Goal: Information Seeking & Learning: Learn about a topic

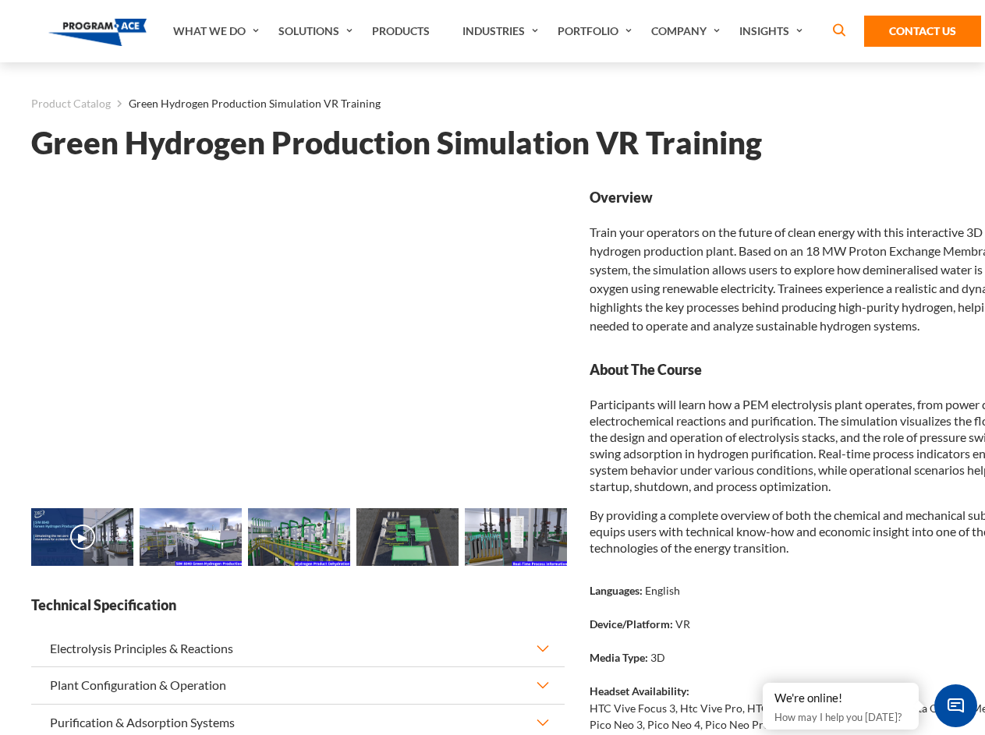
click at [298, 564] on img at bounding box center [299, 537] width 102 height 58
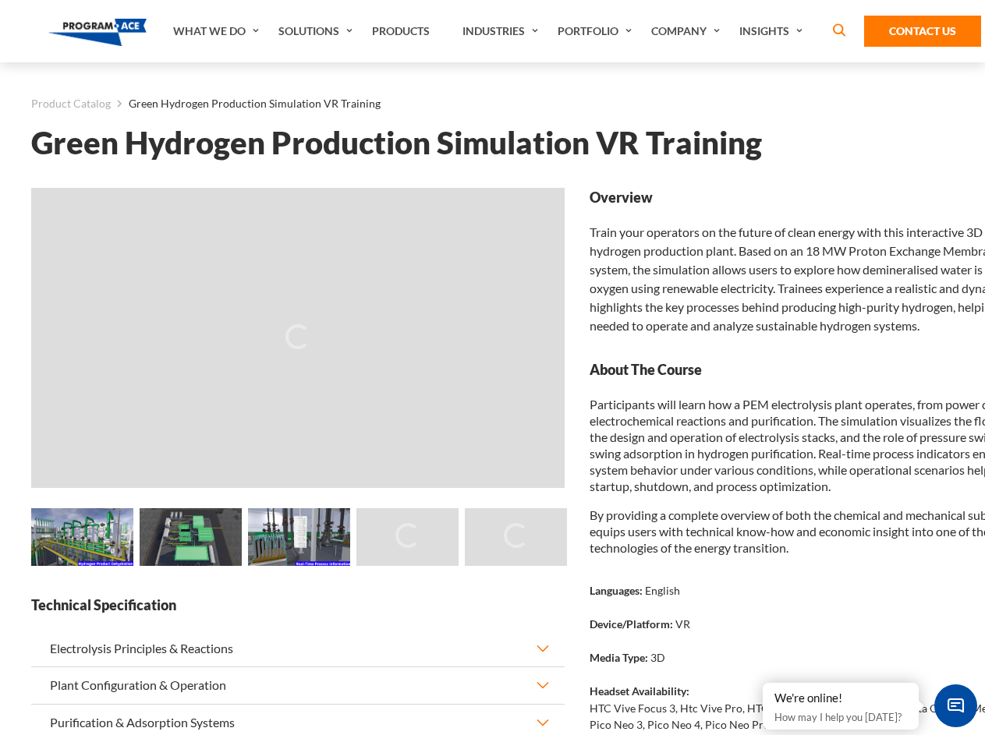
click at [0, 564] on main "Product Catalog Green Hydrogen Production Simulation VR Training Green Hydrogen…" at bounding box center [492, 514] width 985 height 905
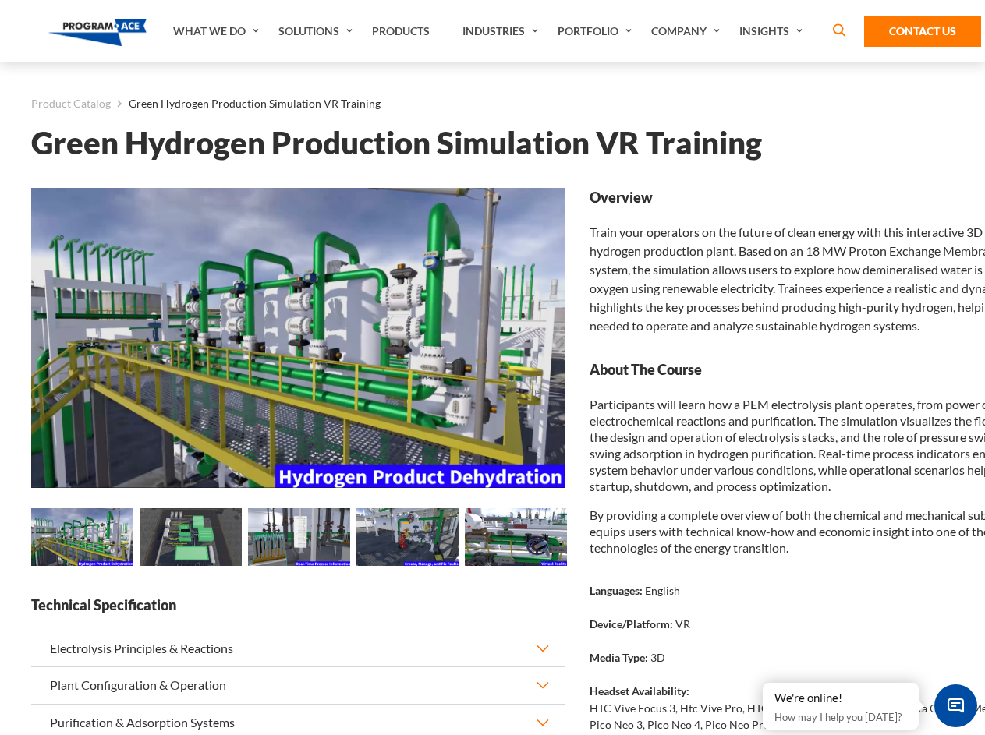
click at [0, 564] on main "Product Catalog Green Hydrogen Production Simulation VR Training Green Hydrogen…" at bounding box center [492, 514] width 985 height 905
click at [12, 564] on main "Product Catalog Green Hydrogen Production Simulation VR Training Green Hydrogen…" at bounding box center [492, 514] width 985 height 905
click at [82, 539] on img at bounding box center [82, 537] width 102 height 58
click at [190, 539] on img at bounding box center [191, 537] width 102 height 58
click at [299, 539] on img at bounding box center [299, 537] width 102 height 58
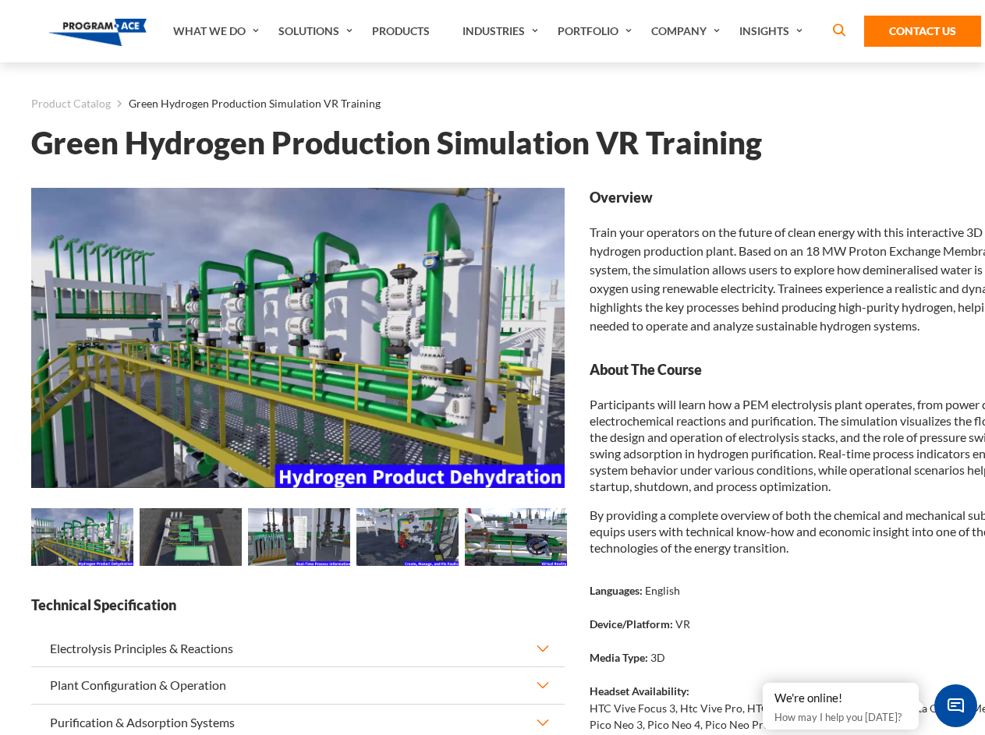
click at [407, 539] on img at bounding box center [407, 537] width 102 height 58
